Goal: Check status: Check status

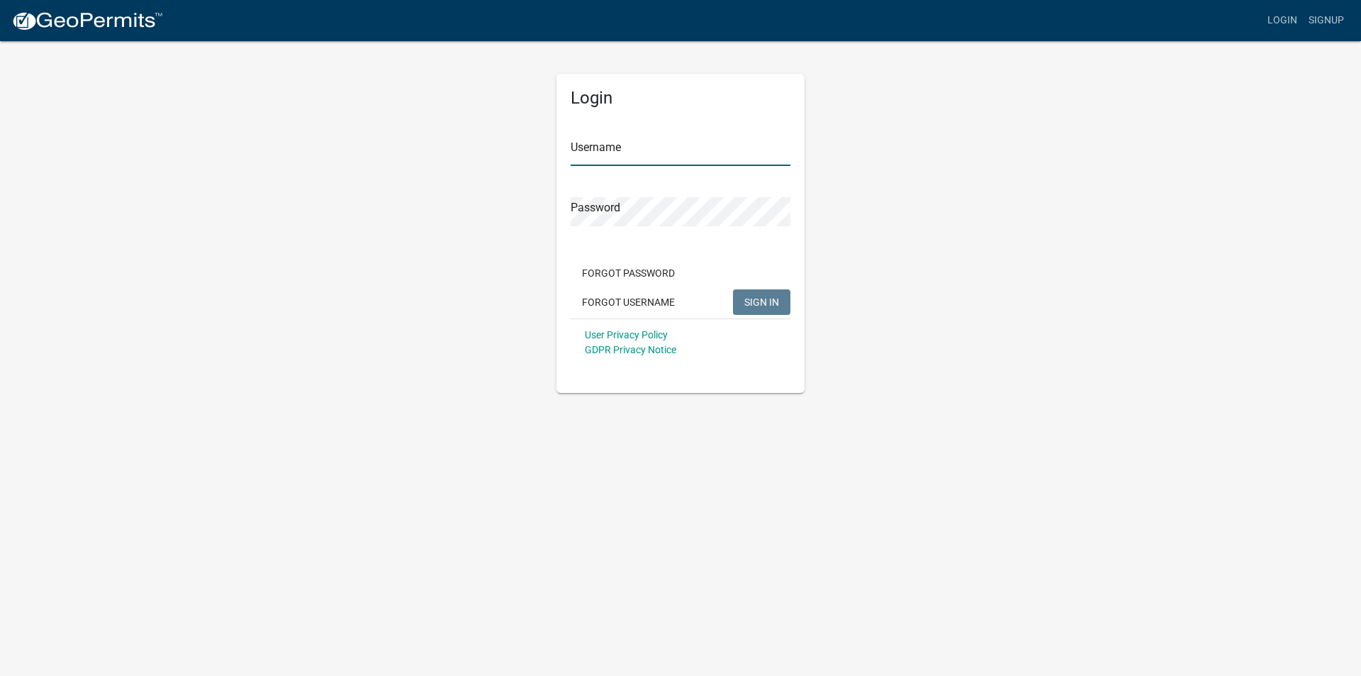
type input "NHH Roofing Plus [GEOGRAPHIC_DATA]"
click at [776, 305] on span "SIGN IN" at bounding box center [761, 301] width 35 height 11
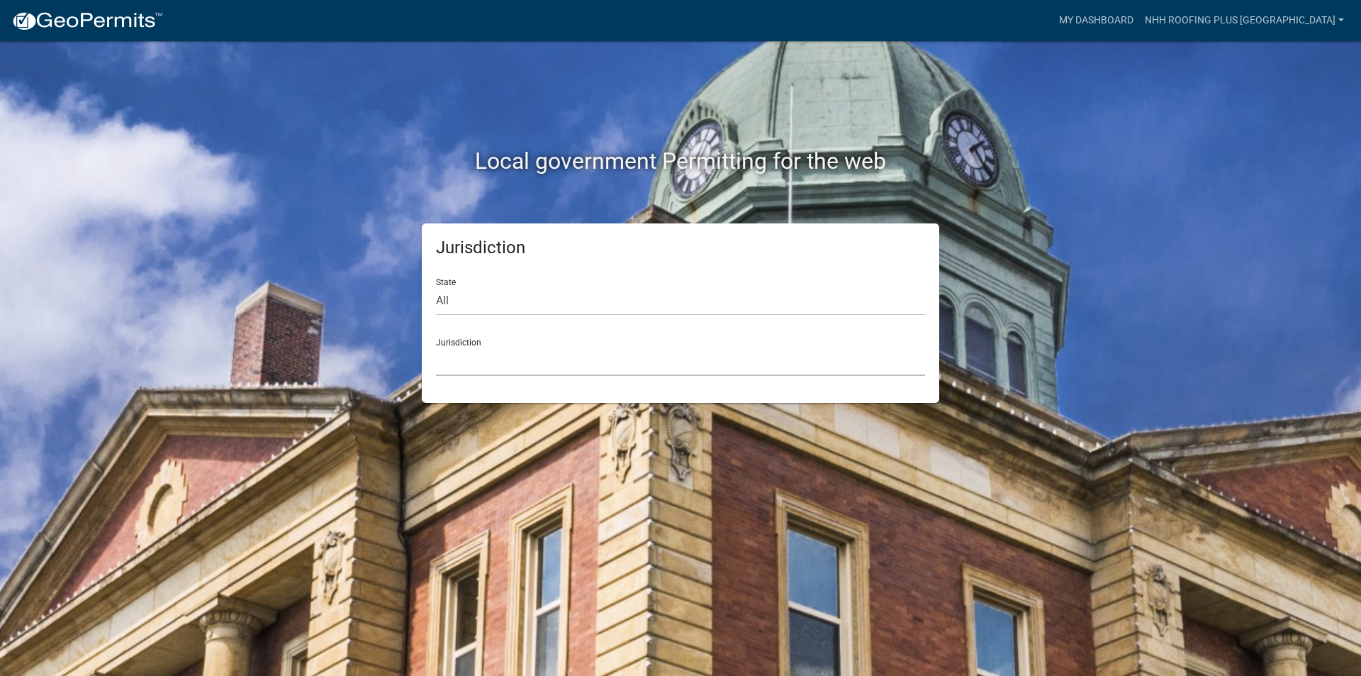
click at [590, 350] on select "[GEOGRAPHIC_DATA], [US_STATE] [GEOGRAPHIC_DATA], [US_STATE][PERSON_NAME][GEOGRA…" at bounding box center [680, 361] width 489 height 29
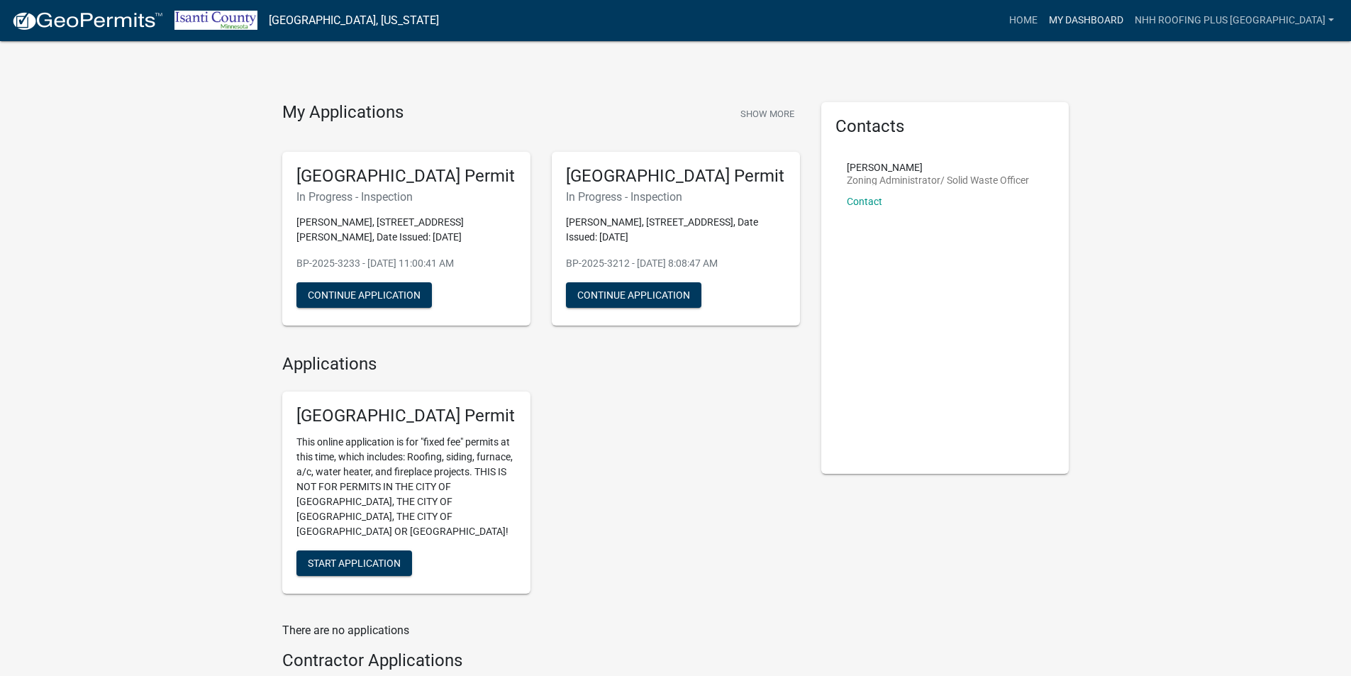
click at [1129, 18] on link "My Dashboard" at bounding box center [1086, 20] width 86 height 27
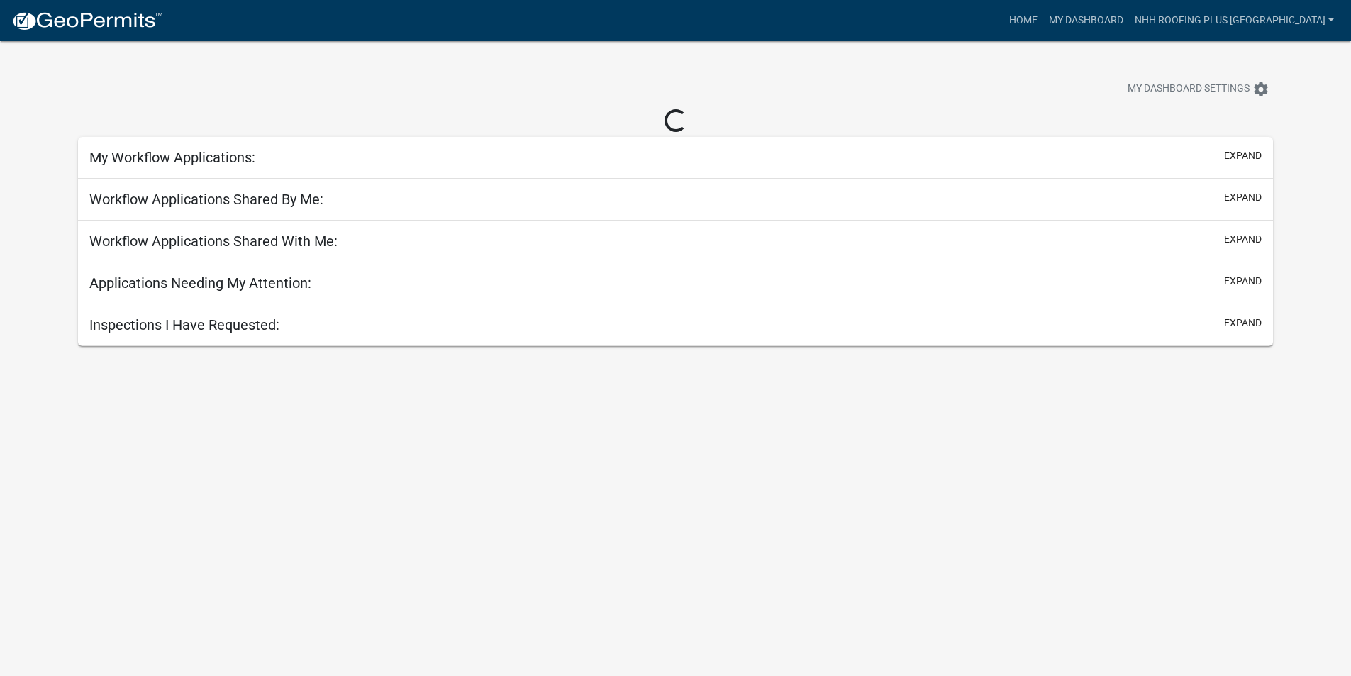
select select "3: 100"
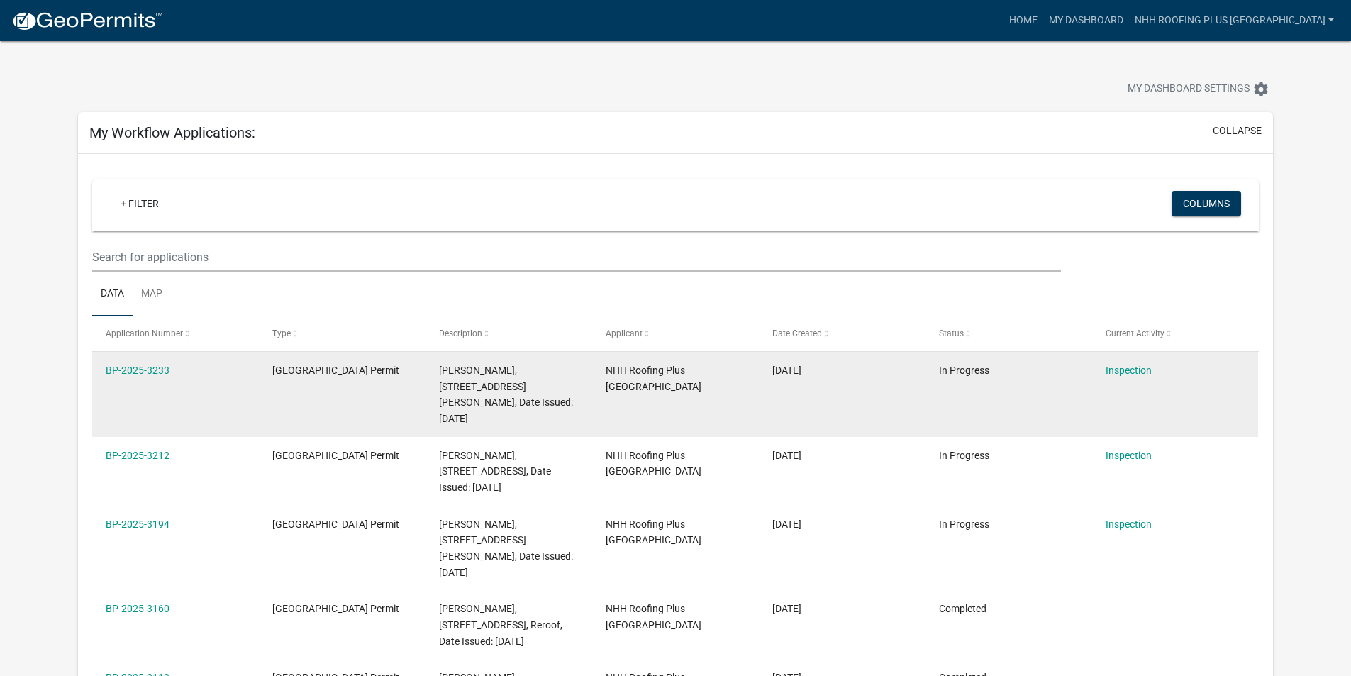
scroll to position [142, 0]
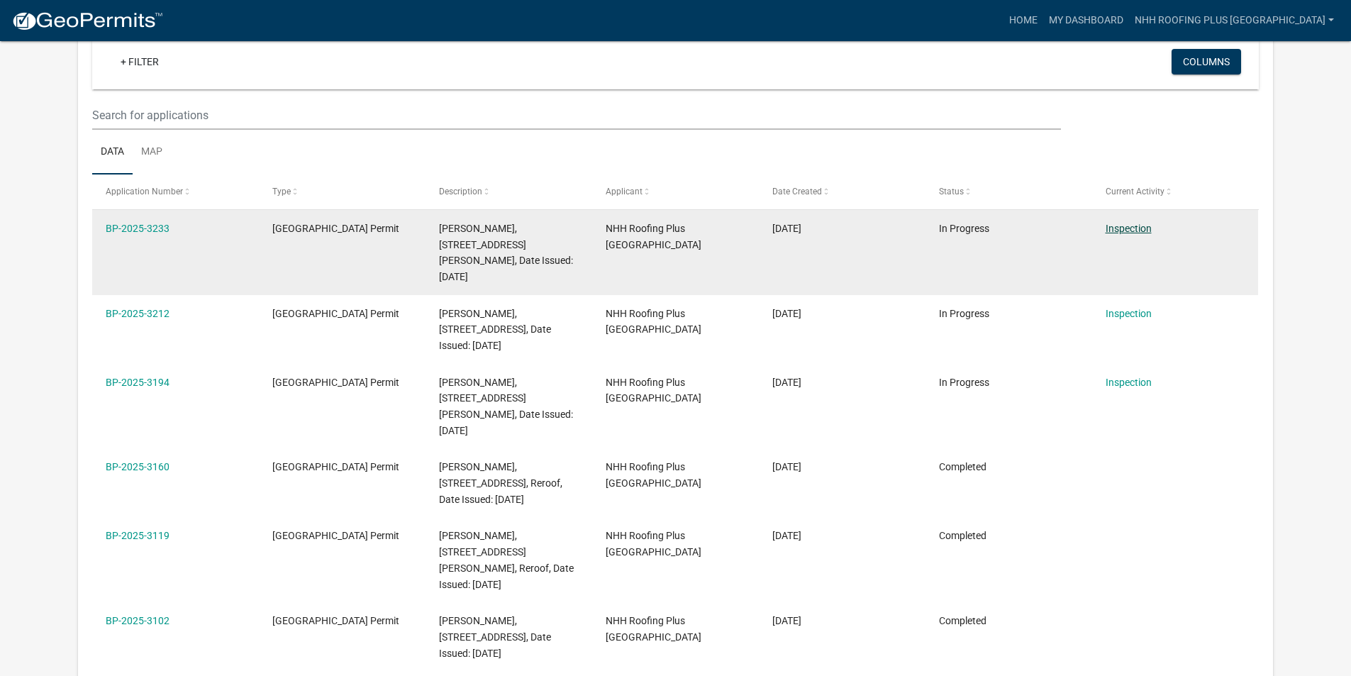
click at [1120, 230] on link "Inspection" at bounding box center [1128, 228] width 46 height 11
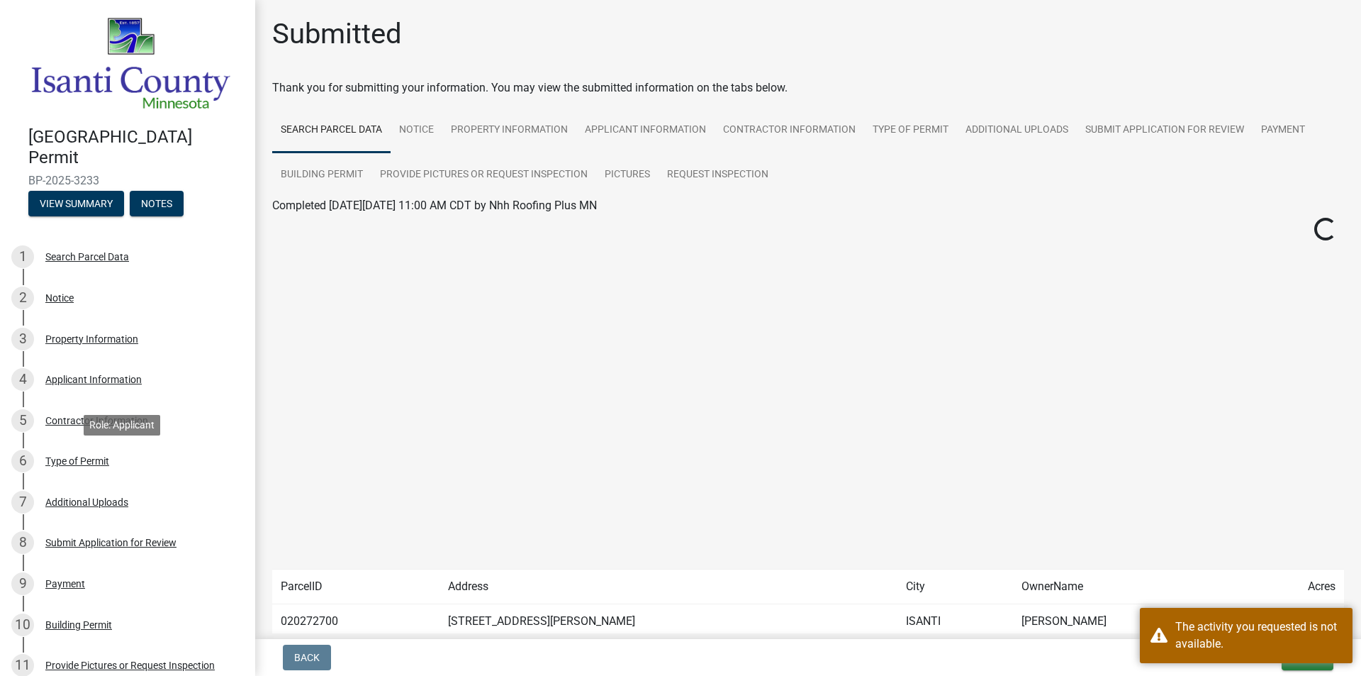
scroll to position [291, 0]
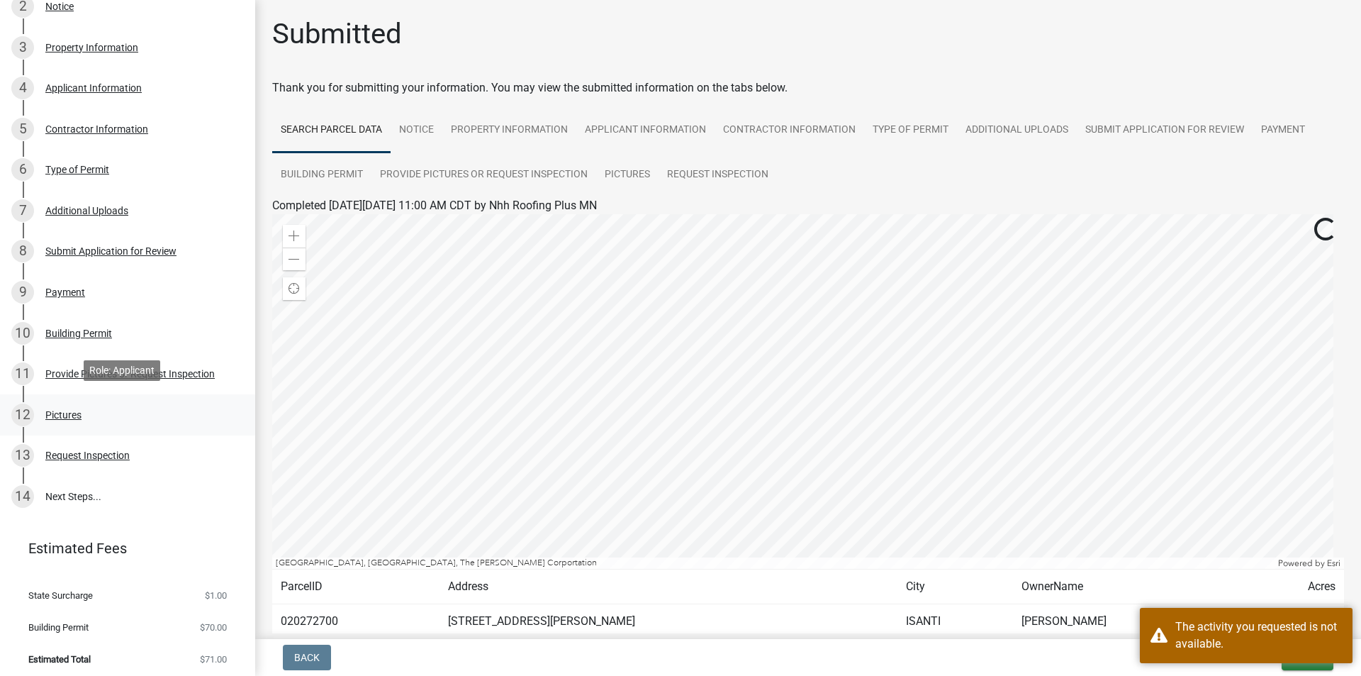
click at [104, 418] on div "12 Pictures" at bounding box center [121, 414] width 221 height 23
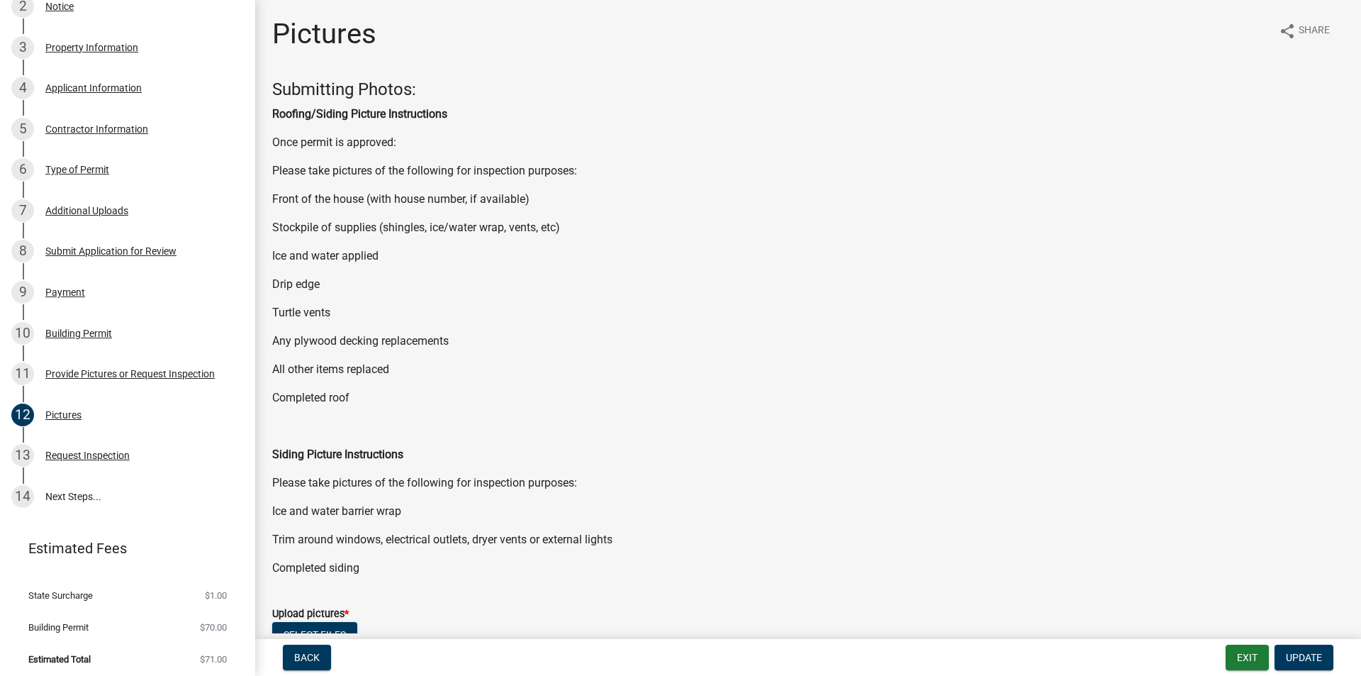
scroll to position [281, 0]
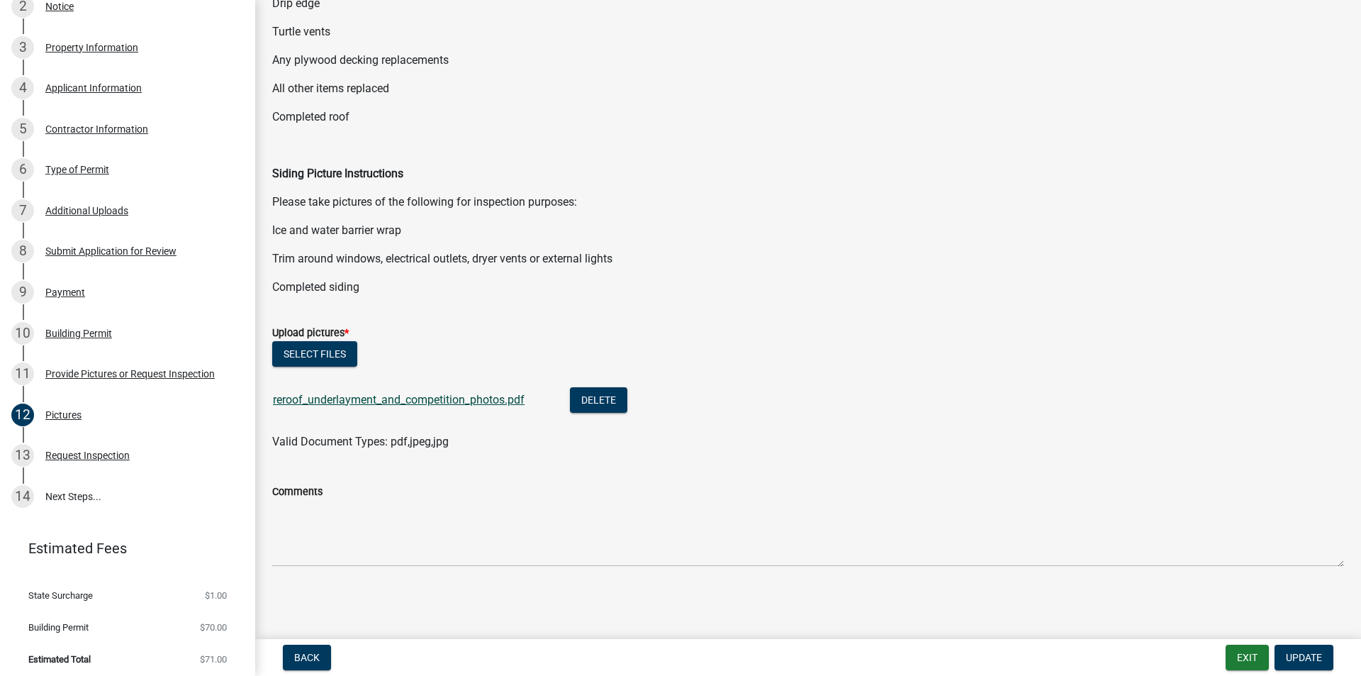
click at [401, 401] on link "reroof_underlayment_and_competition_photos.pdf" at bounding box center [399, 399] width 252 height 13
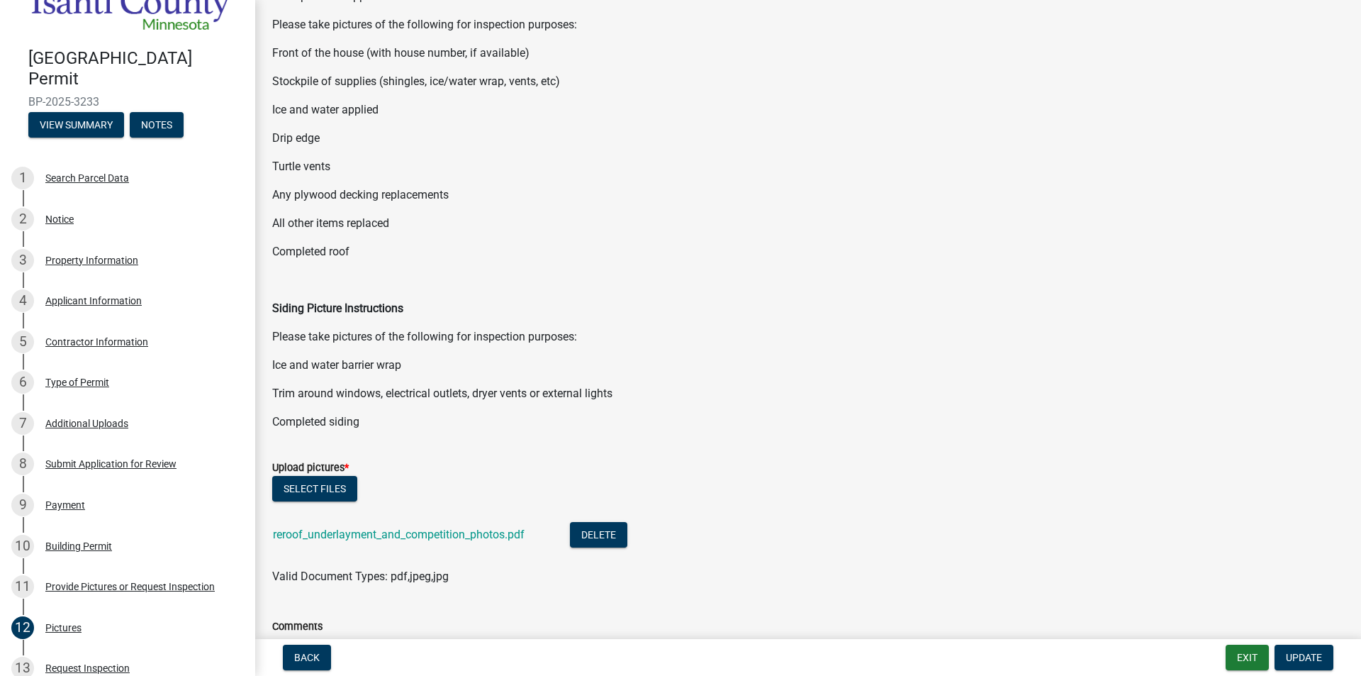
scroll to position [0, 0]
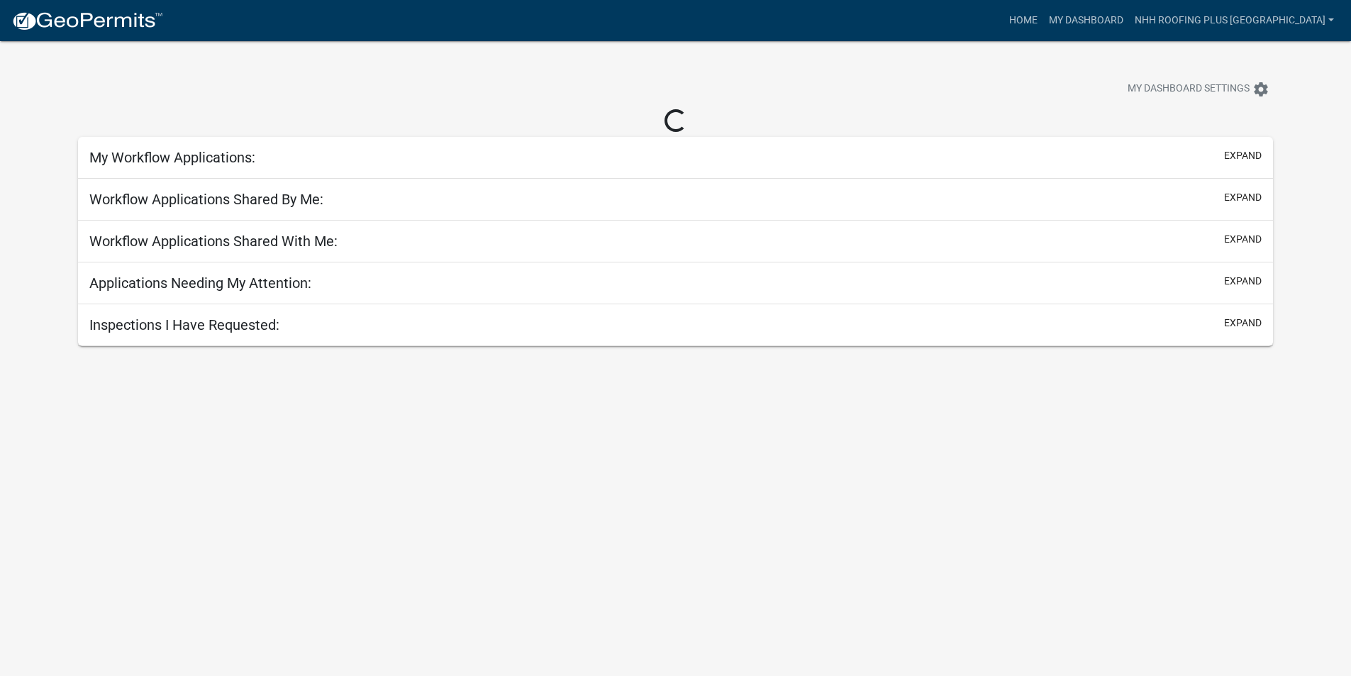
select select "3: 100"
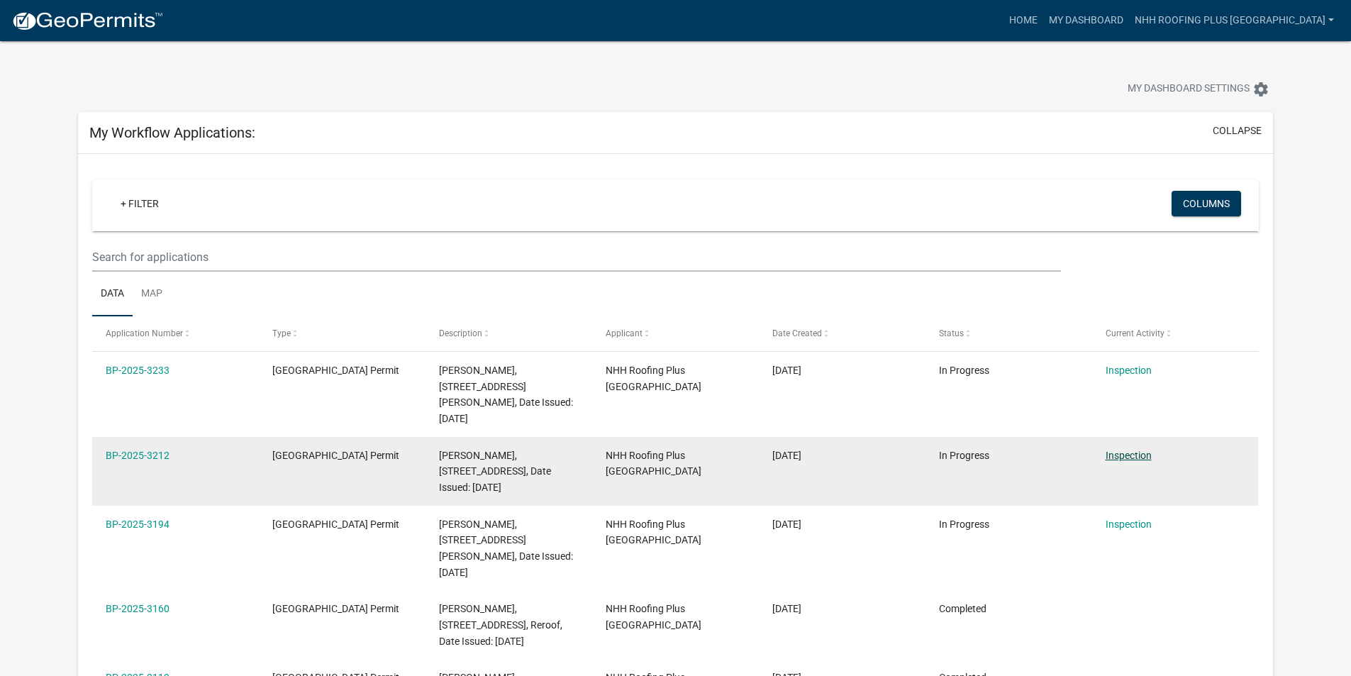
click at [1114, 450] on link "Inspection" at bounding box center [1128, 455] width 46 height 11
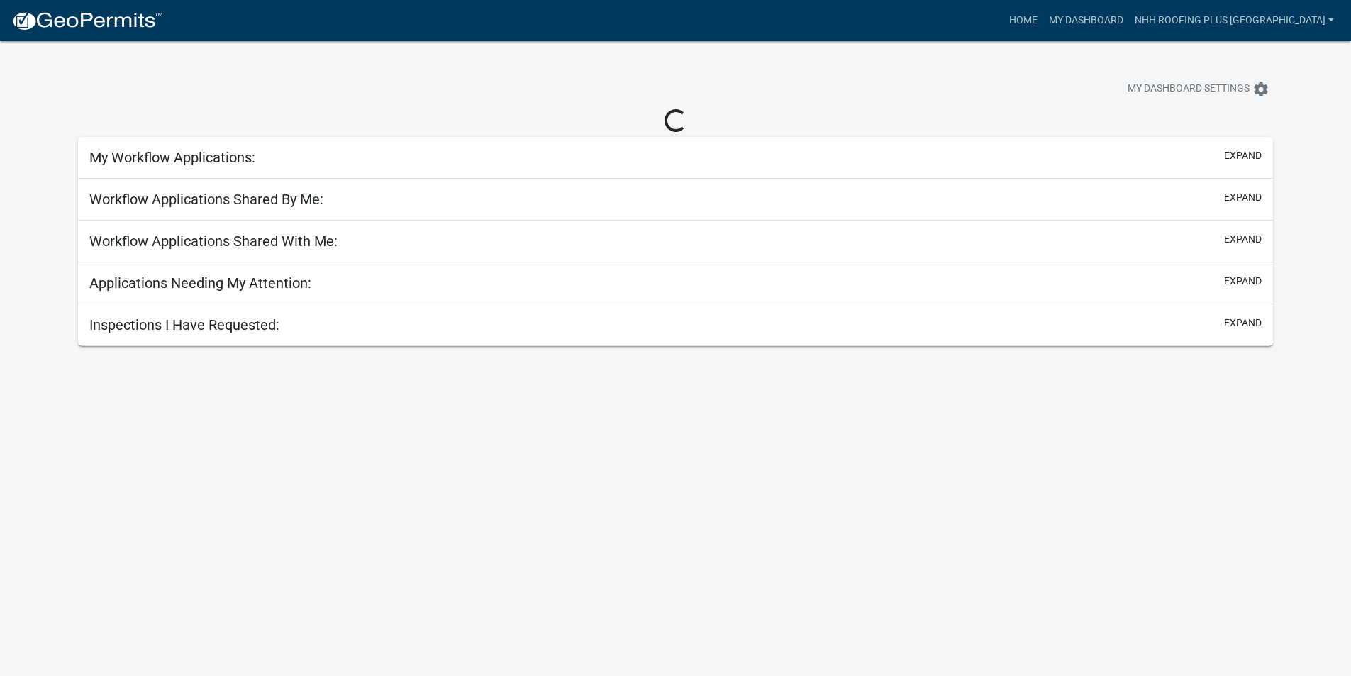
select select "3: 100"
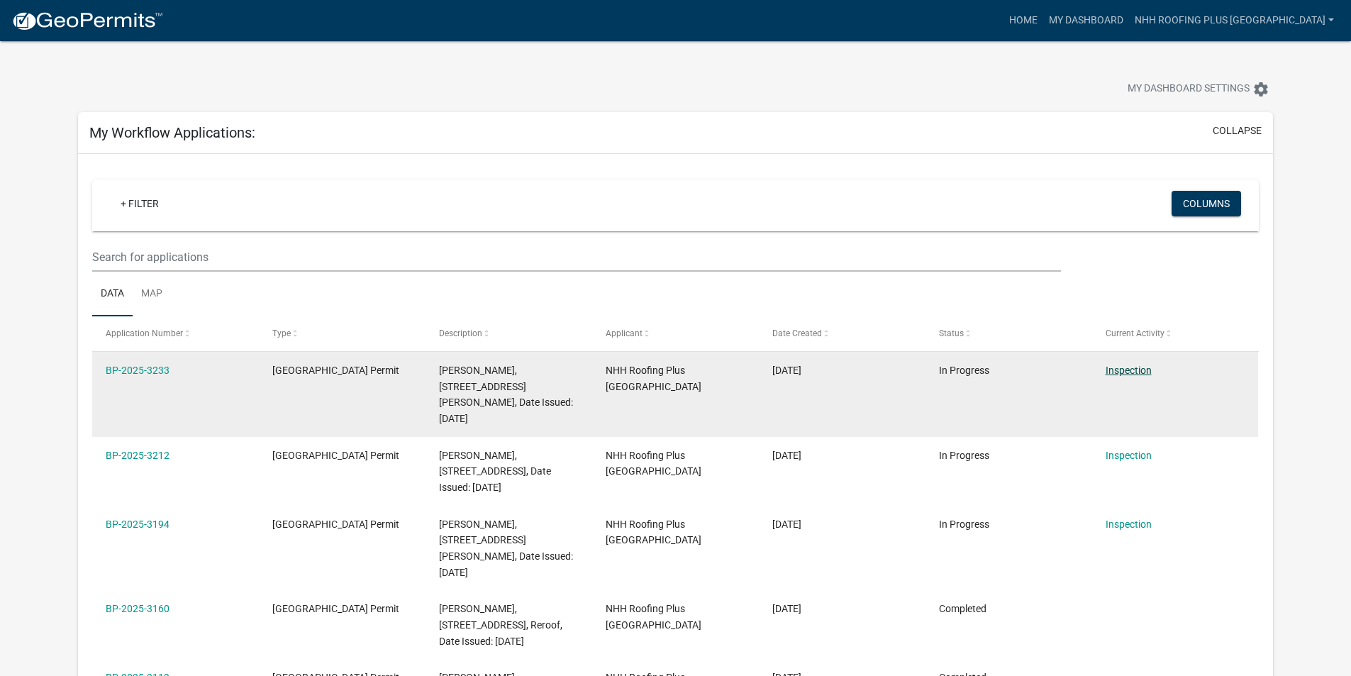
click at [1118, 370] on link "Inspection" at bounding box center [1128, 369] width 46 height 11
